Goal: Information Seeking & Learning: Learn about a topic

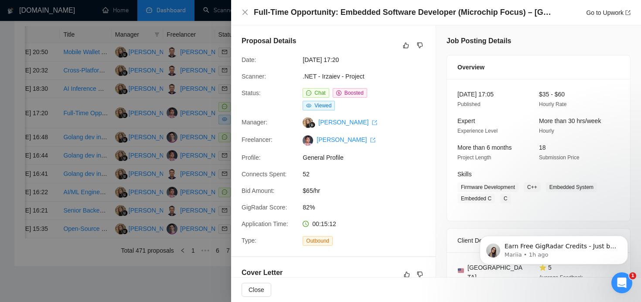
scroll to position [14, 0]
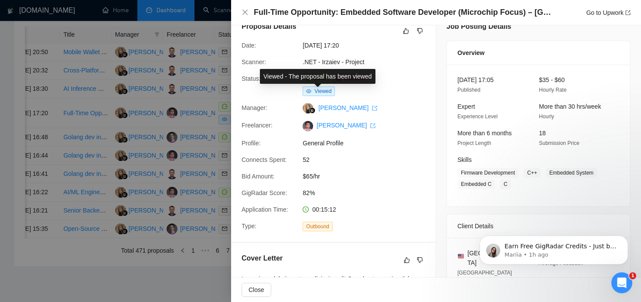
click at [309, 79] on div "Viewed - The proposal has been viewed" at bounding box center [318, 76] width 116 height 15
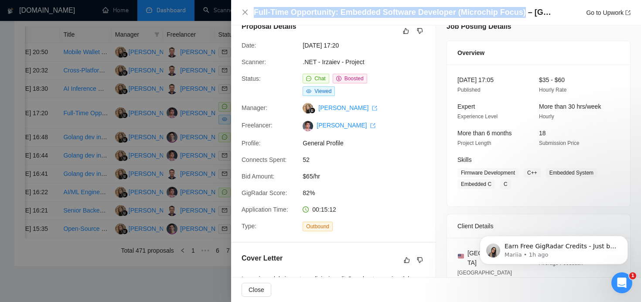
drag, startPoint x: 254, startPoint y: 17, endPoint x: 520, endPoint y: 11, distance: 265.4
click at [520, 11] on h4 "Full-Time Opportunity: Embedded Software Developer (Microchip Focus) – [GEOGRAP…" at bounding box center [404, 12] width 301 height 11
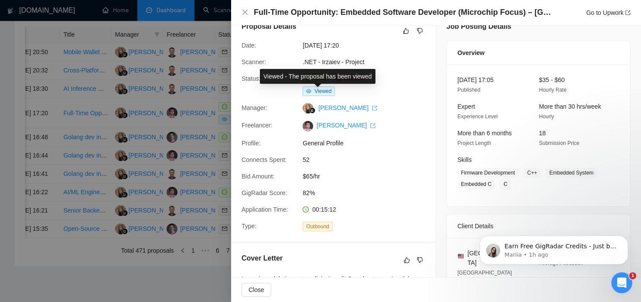
click at [315, 77] on div "Viewed - The proposal has been viewed" at bounding box center [318, 76] width 116 height 15
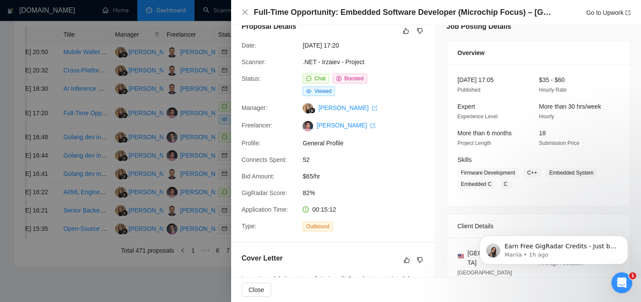
click at [410, 55] on div "Proposal Details Date: [DATE] 17:20 Scanner: .NET - Irzaiev - Project Status: C…" at bounding box center [333, 126] width 205 height 231
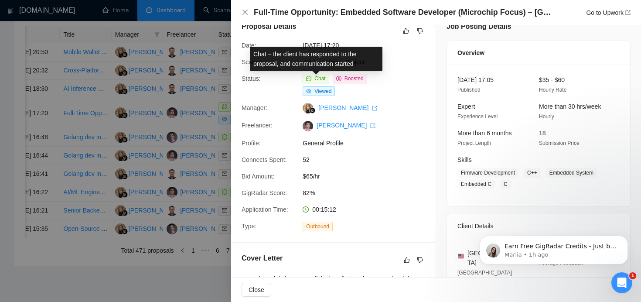
click at [315, 78] on span "Chat" at bounding box center [320, 78] width 11 height 6
click at [319, 80] on span "Chat" at bounding box center [320, 78] width 11 height 6
click at [277, 31] on h5 "Proposal Details" at bounding box center [269, 26] width 55 height 10
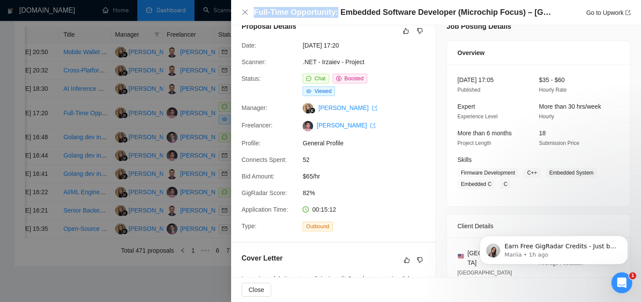
drag, startPoint x: 252, startPoint y: 13, endPoint x: 333, endPoint y: 14, distance: 81.6
click at [335, 14] on div "Full-Time Opportunity: Embedded Software Developer (Microchip Focus) – [GEOGRAP…" at bounding box center [436, 12] width 389 height 11
copy h4 "Full-Time Opportunity"
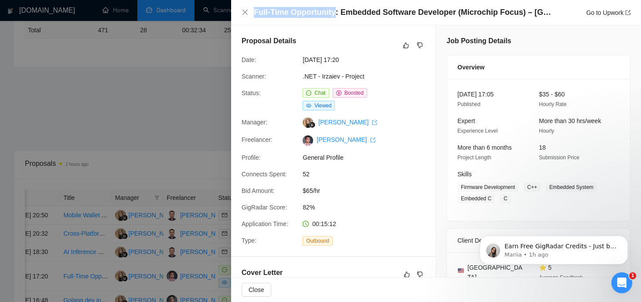
scroll to position [182, 0]
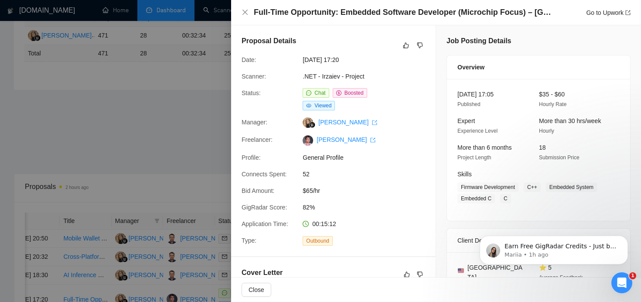
click at [240, 172] on div "Connects Spent:" at bounding box center [268, 174] width 61 height 10
click at [195, 179] on div at bounding box center [320, 151] width 641 height 302
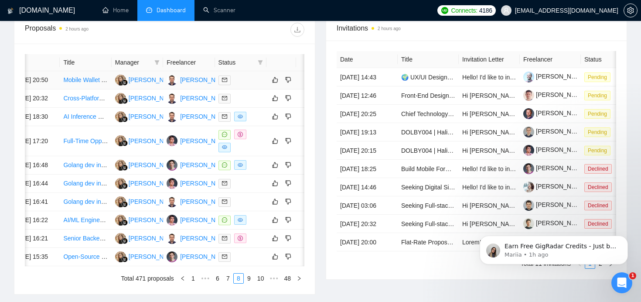
scroll to position [374, 0]
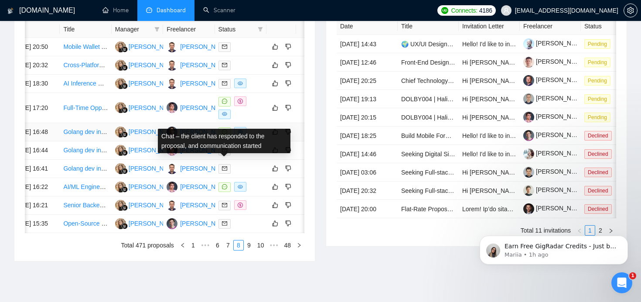
click at [222, 134] on icon "message" at bounding box center [224, 131] width 5 height 5
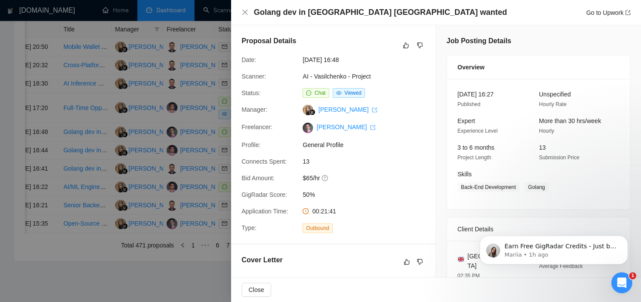
click at [181, 173] on div at bounding box center [320, 151] width 641 height 302
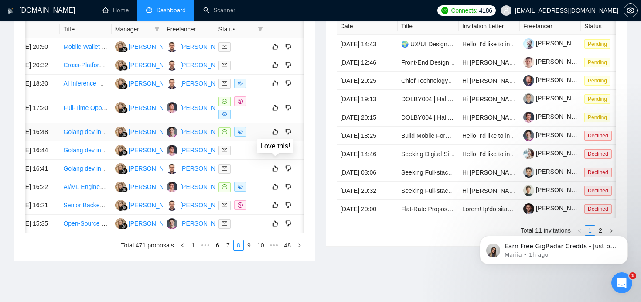
click at [259, 137] on div at bounding box center [241, 132] width 45 height 10
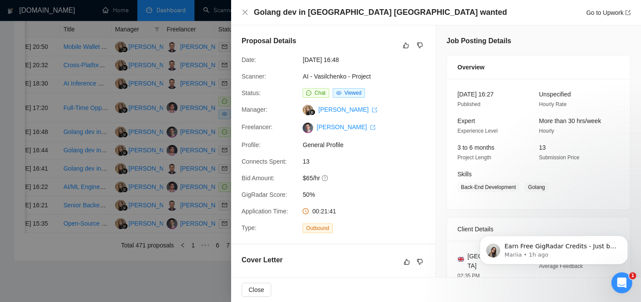
click at [201, 150] on div at bounding box center [320, 151] width 641 height 302
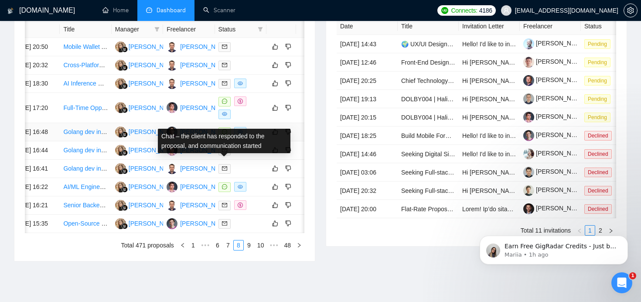
click at [226, 134] on icon "message" at bounding box center [224, 131] width 5 height 5
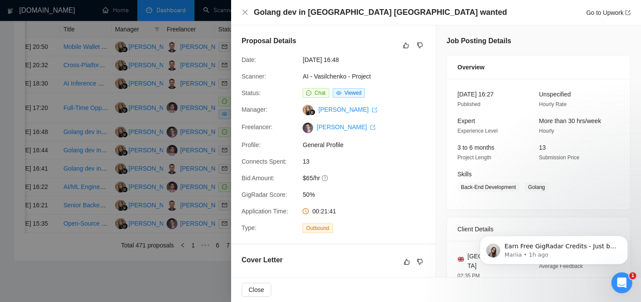
click at [169, 129] on div at bounding box center [320, 151] width 641 height 302
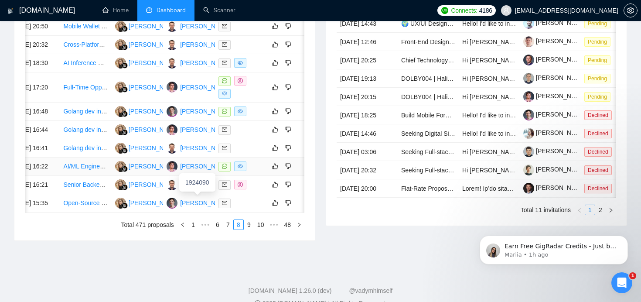
scroll to position [416, 0]
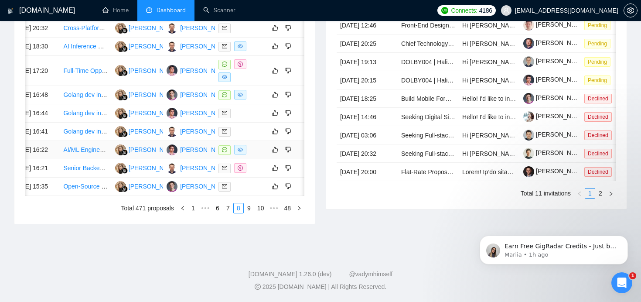
click at [224, 152] on icon "message" at bounding box center [224, 149] width 5 height 5
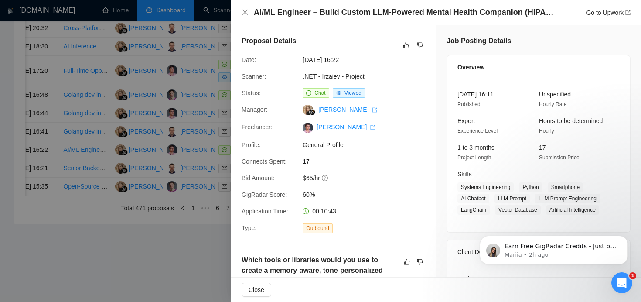
click at [316, 96] on span "Chat" at bounding box center [316, 93] width 26 height 10
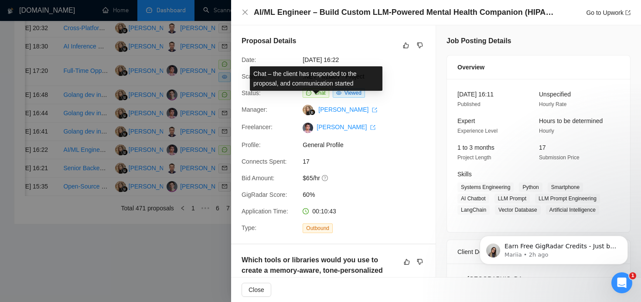
click at [315, 91] on span "Chat" at bounding box center [320, 93] width 11 height 6
click at [175, 123] on div at bounding box center [320, 151] width 641 height 302
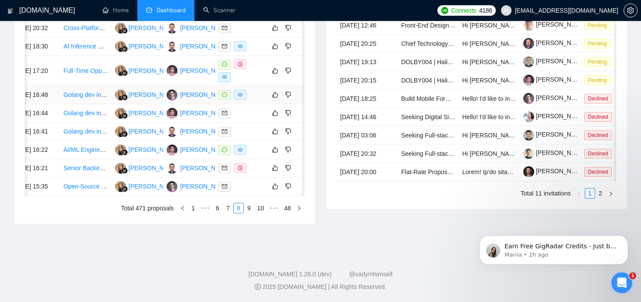
click at [225, 97] on icon "message" at bounding box center [224, 94] width 5 height 5
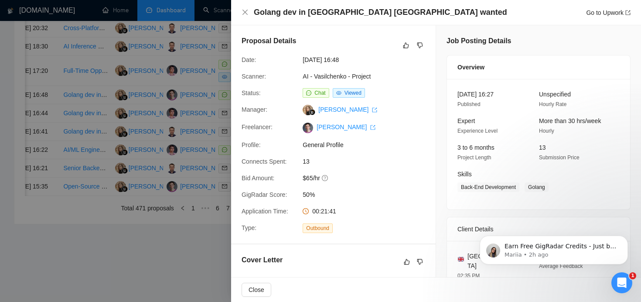
click at [203, 110] on div at bounding box center [320, 151] width 641 height 302
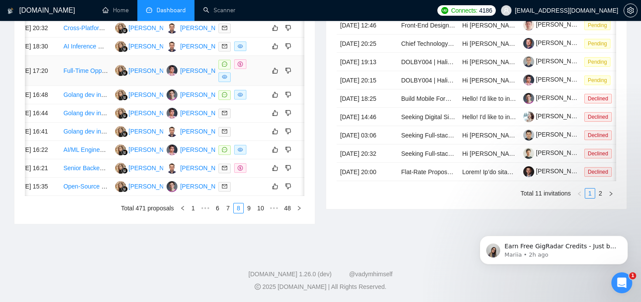
click at [228, 69] on span at bounding box center [225, 65] width 12 height 10
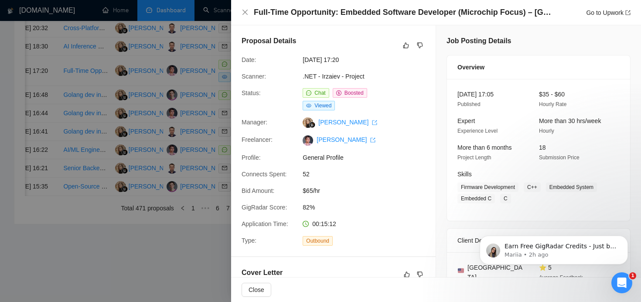
click at [141, 126] on div at bounding box center [320, 151] width 641 height 302
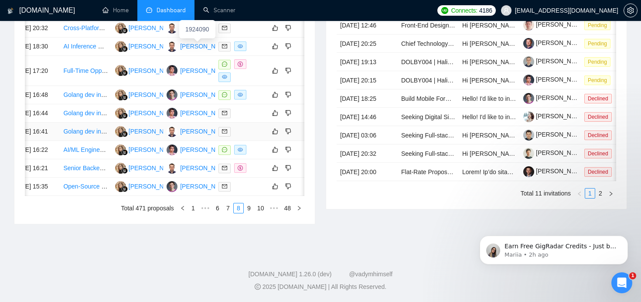
scroll to position [485, 0]
click at [230, 208] on link "7" at bounding box center [228, 208] width 10 height 10
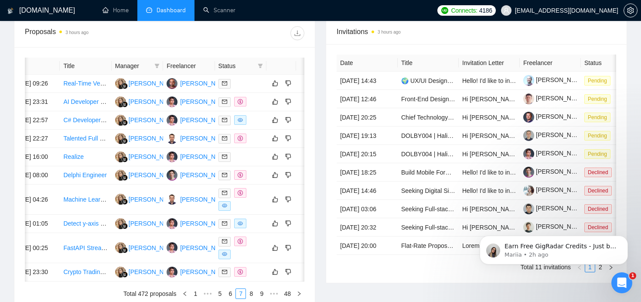
scroll to position [489, 0]
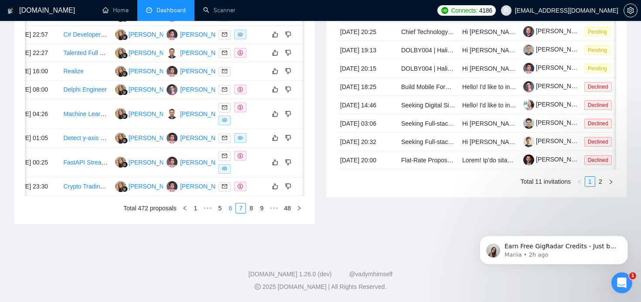
click at [231, 206] on link "6" at bounding box center [231, 208] width 10 height 10
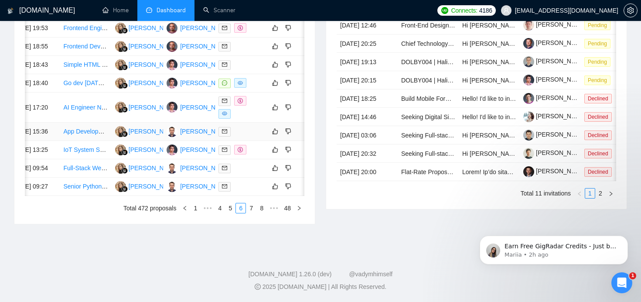
scroll to position [429, 0]
click at [226, 88] on span at bounding box center [225, 84] width 12 height 10
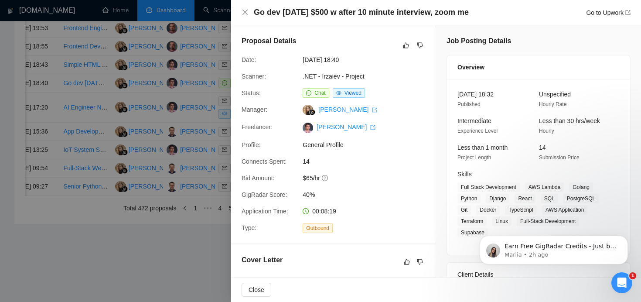
click at [209, 188] on div at bounding box center [320, 151] width 641 height 302
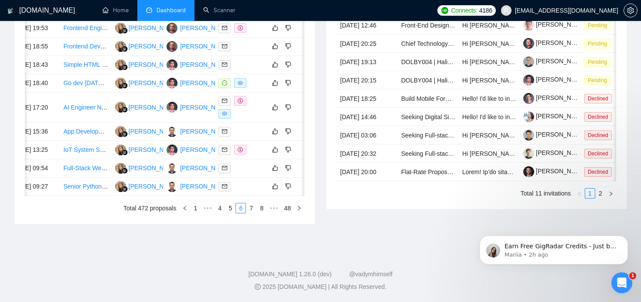
scroll to position [485, 0]
click at [231, 206] on link "5" at bounding box center [231, 208] width 10 height 10
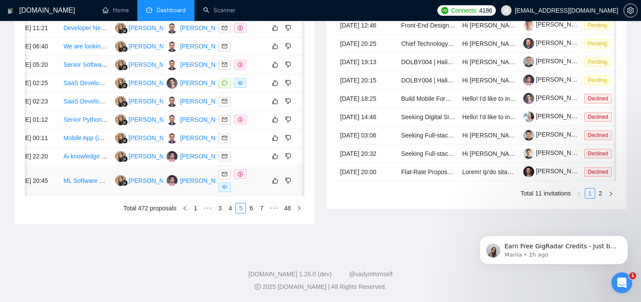
scroll to position [444, 0]
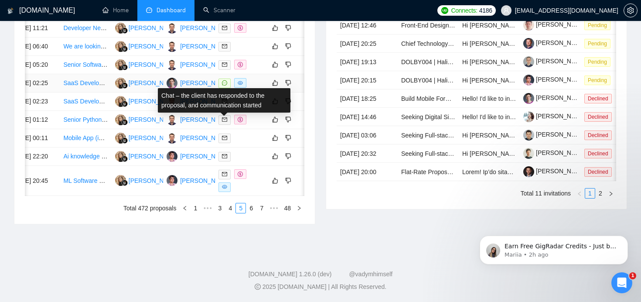
click at [226, 84] on icon "message" at bounding box center [224, 82] width 5 height 5
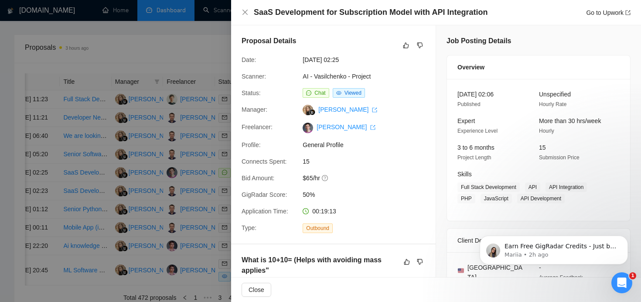
scroll to position [299, 0]
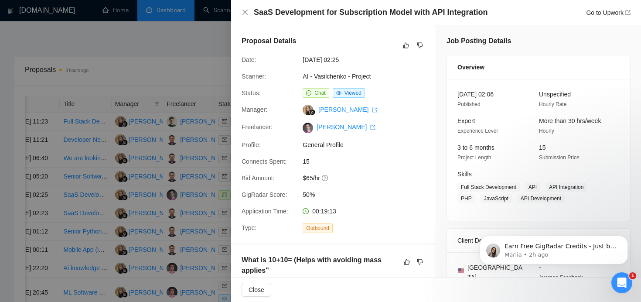
click at [241, 10] on div "SaaS Development for Subscription Model with API Integration Go to Upwork" at bounding box center [436, 12] width 410 height 25
click at [247, 12] on icon "close" at bounding box center [245, 12] width 7 height 7
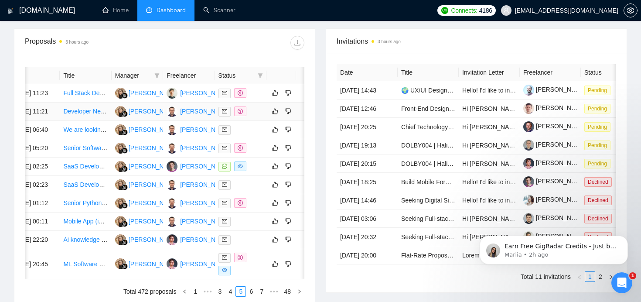
scroll to position [0, 0]
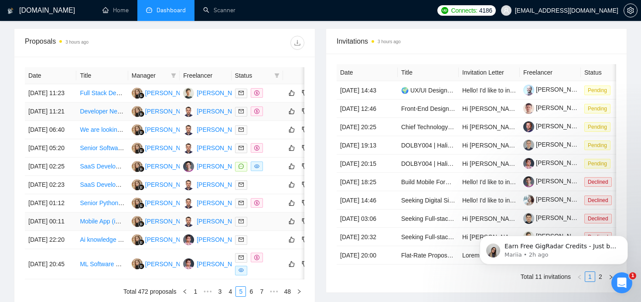
scroll to position [479, 0]
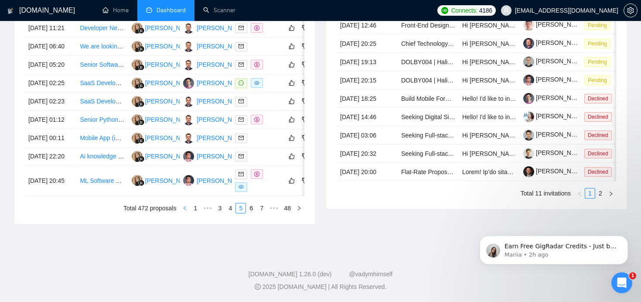
click at [186, 211] on icon "left" at bounding box center [184, 208] width 5 height 5
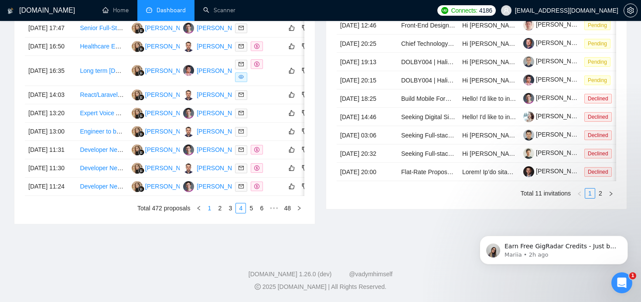
click at [211, 213] on link "1" at bounding box center [210, 208] width 10 height 10
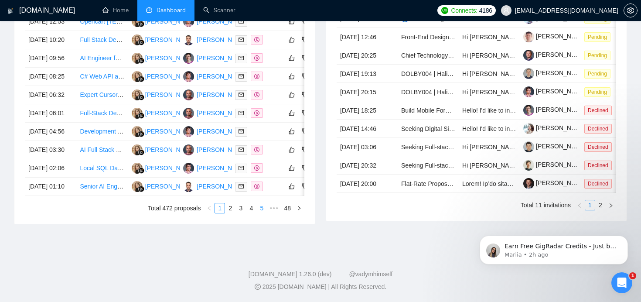
click at [261, 211] on link "5" at bounding box center [262, 208] width 10 height 10
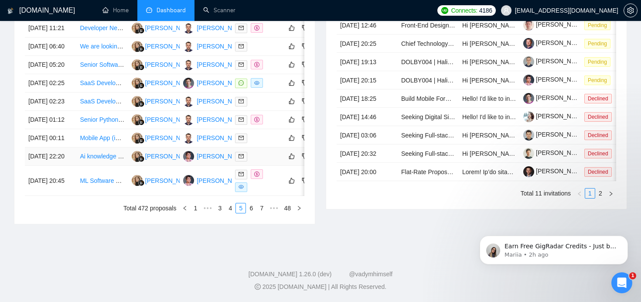
scroll to position [485, 0]
click at [253, 206] on link "6" at bounding box center [252, 208] width 10 height 10
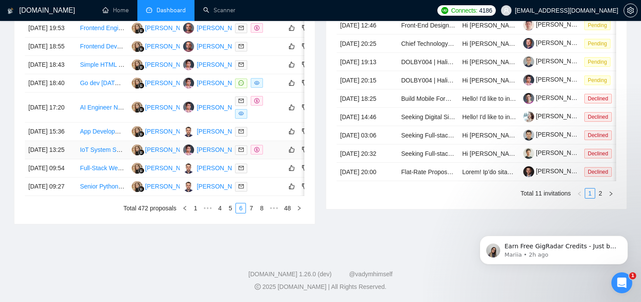
scroll to position [449, 0]
click at [250, 213] on link "7" at bounding box center [252, 208] width 10 height 10
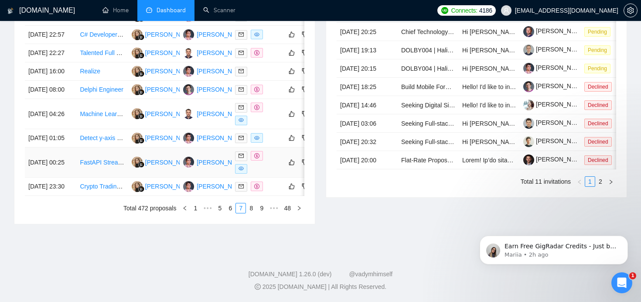
scroll to position [489, 0]
click at [254, 207] on link "8" at bounding box center [252, 208] width 10 height 10
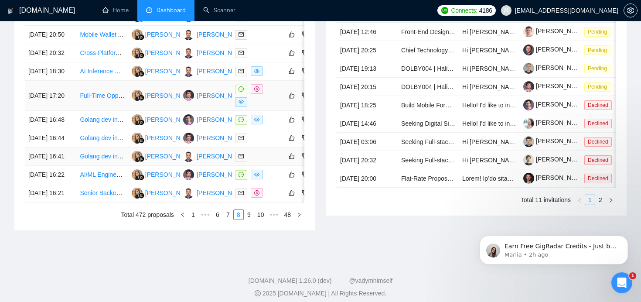
scroll to position [400, 0]
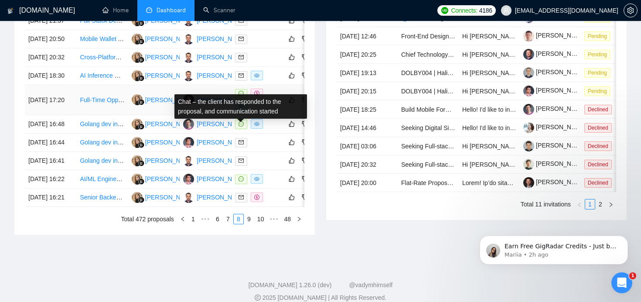
click at [243, 96] on icon "message" at bounding box center [241, 93] width 5 height 5
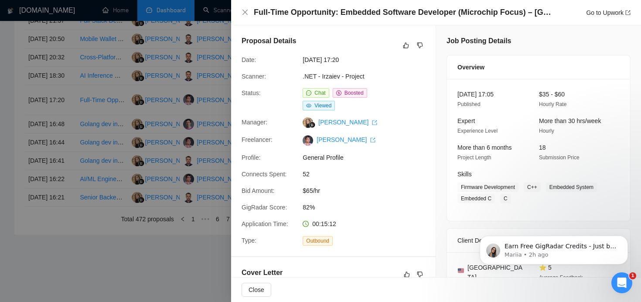
click at [182, 181] on div at bounding box center [320, 151] width 641 height 302
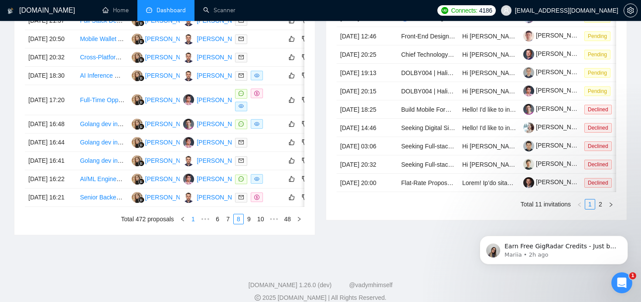
click at [194, 224] on link "1" at bounding box center [194, 219] width 10 height 10
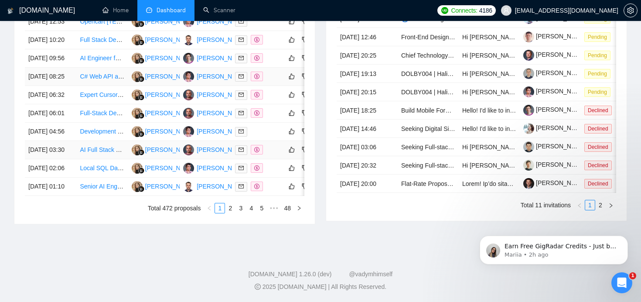
scroll to position [482, 0]
click at [232, 208] on link "2" at bounding box center [231, 208] width 10 height 10
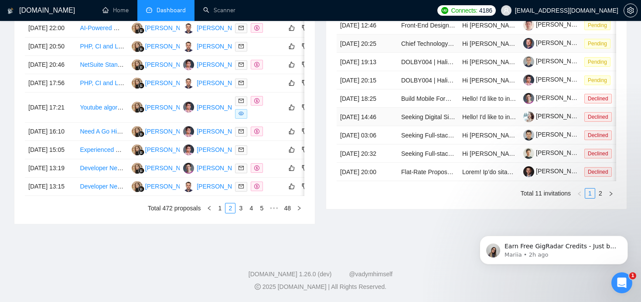
scroll to position [481, 0]
click at [603, 198] on link "2" at bounding box center [601, 194] width 10 height 10
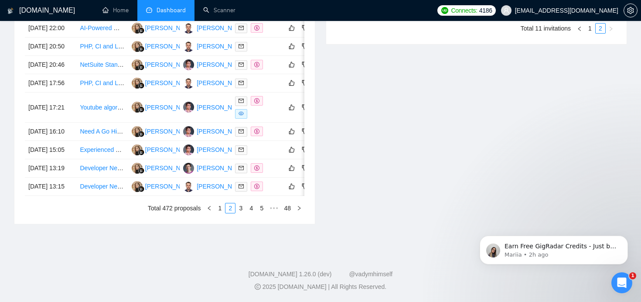
scroll to position [362, 0]
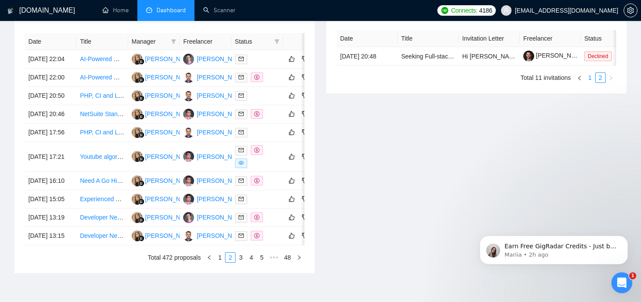
click at [590, 82] on link "1" at bounding box center [591, 78] width 10 height 10
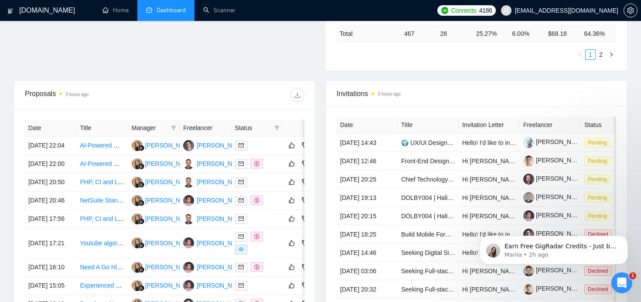
scroll to position [276, 0]
click at [273, 128] on span at bounding box center [277, 127] width 9 height 13
click at [234, 141] on input "checkbox" at bounding box center [237, 144] width 7 height 7
checkbox input "true"
click at [230, 93] on div at bounding box center [235, 95] width 140 height 14
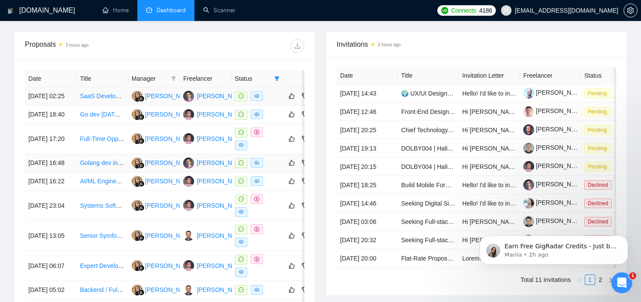
scroll to position [280, 0]
